Goal: Transaction & Acquisition: Obtain resource

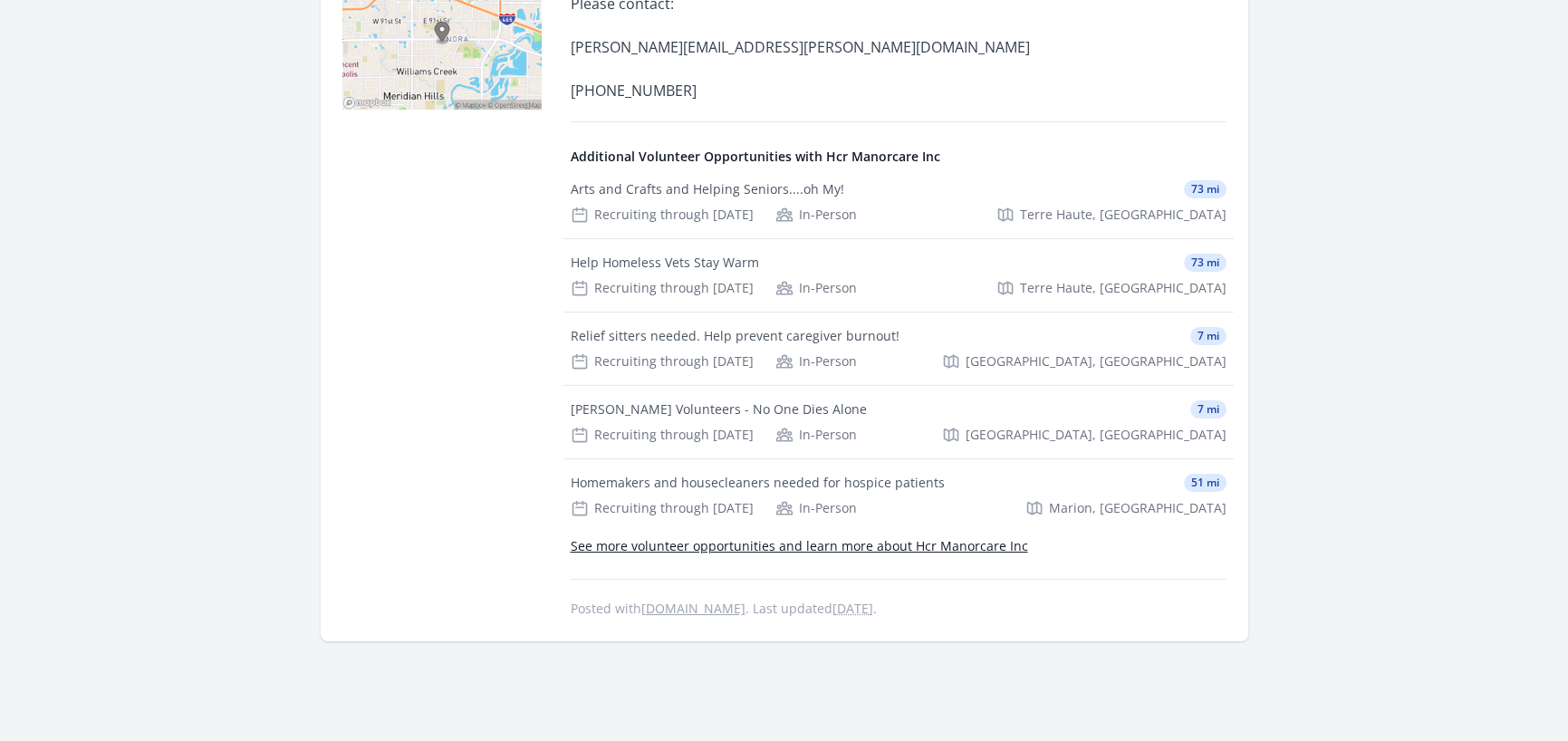
scroll to position [543, 0]
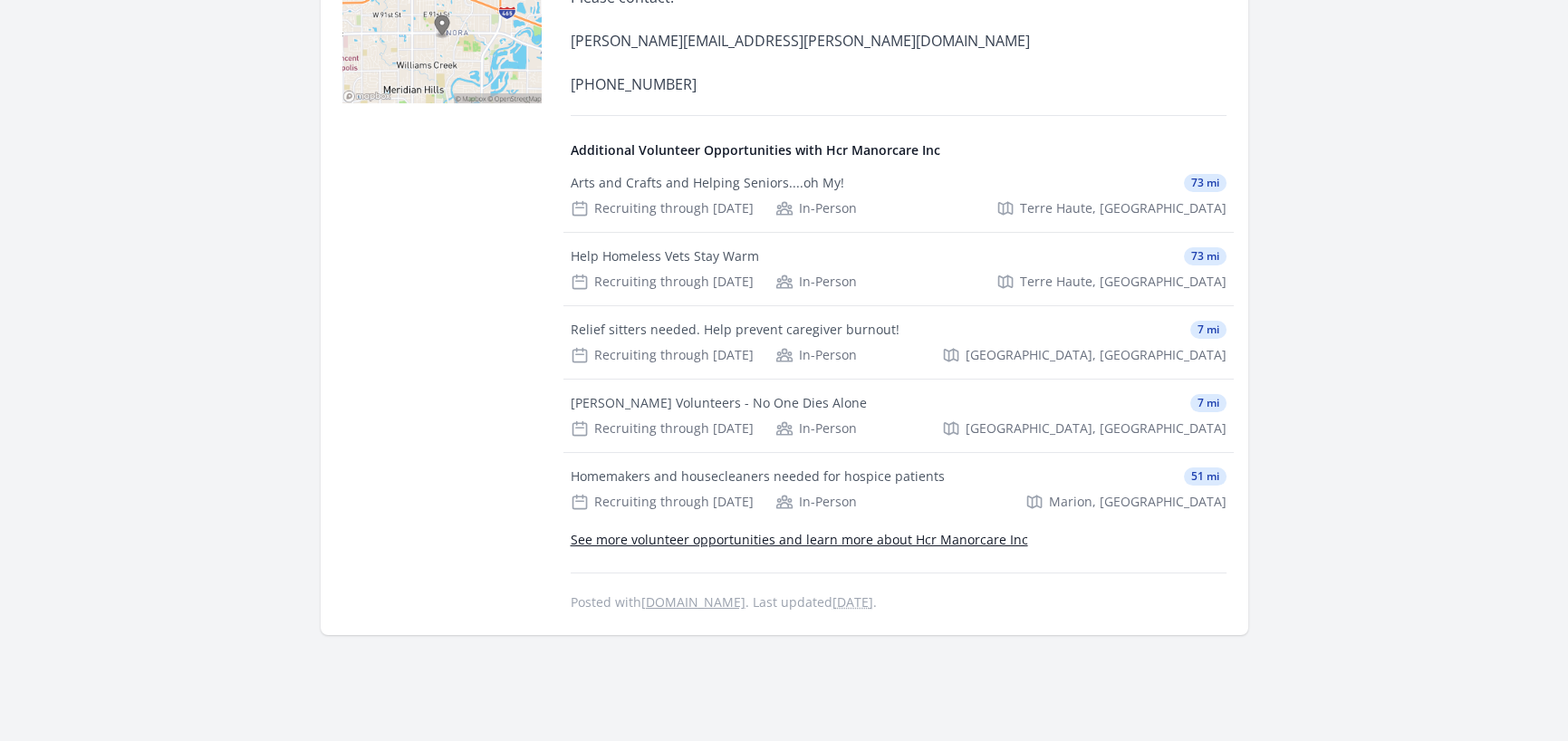
click at [914, 534] on link "See more volunteer opportunities and learn more about Hcr Manorcare Inc" at bounding box center [799, 540] width 457 height 18
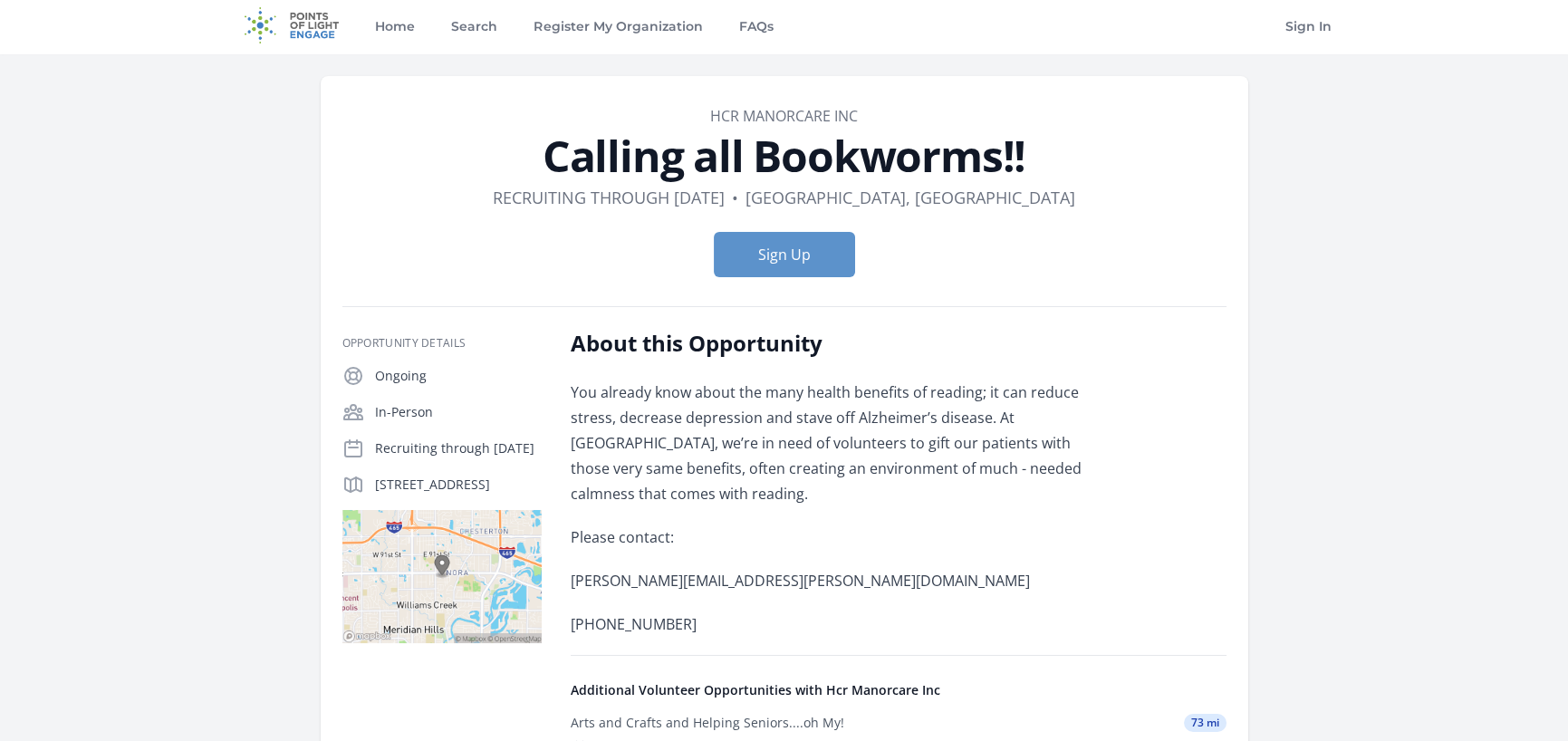
scroll to position [0, 0]
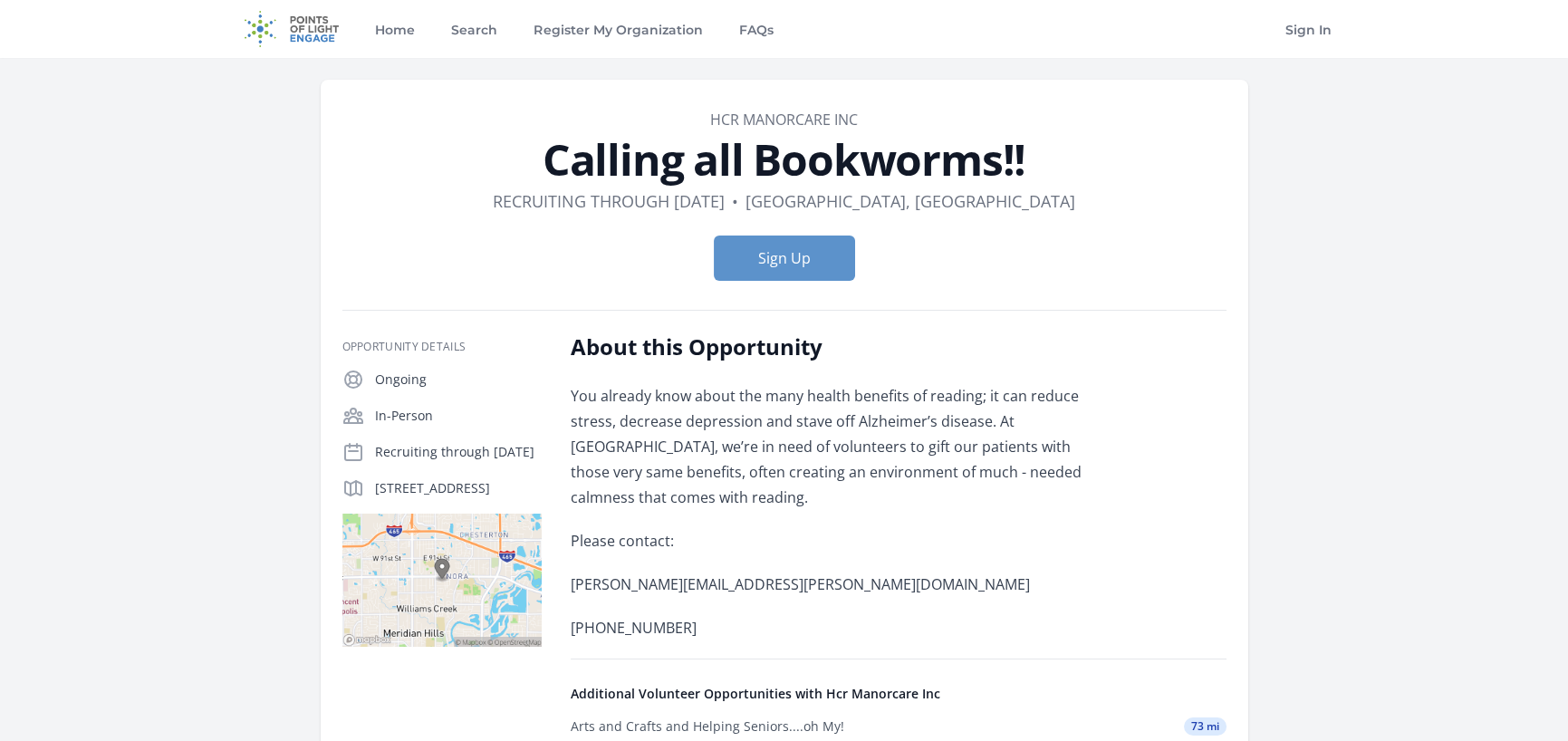
click at [436, 585] on img at bounding box center [441, 580] width 199 height 133
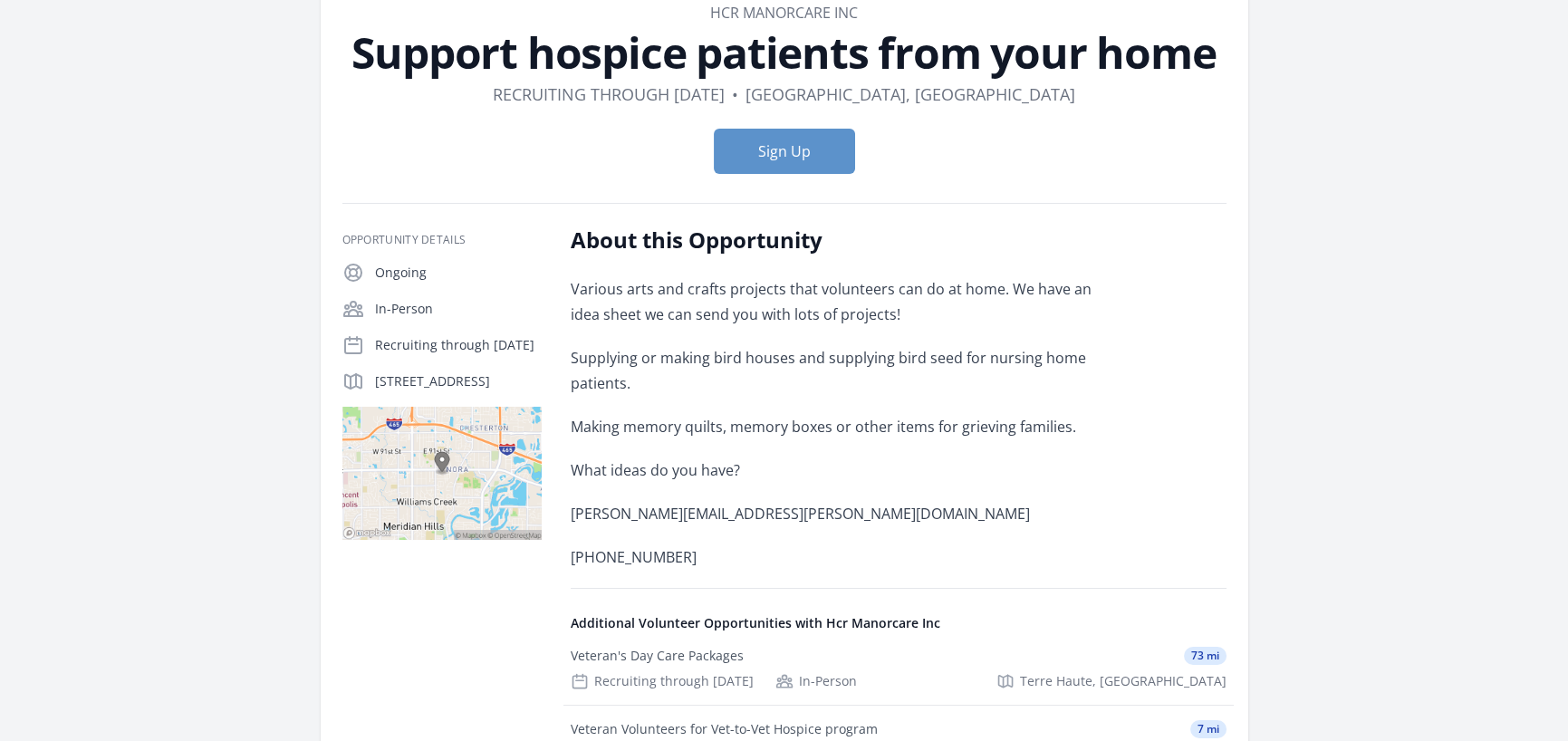
scroll to position [363, 0]
